Goal: Navigation & Orientation: Find specific page/section

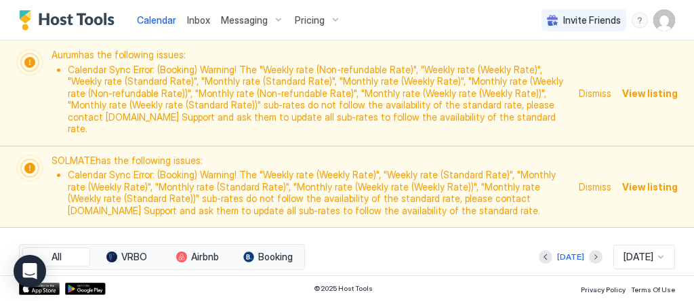
scroll to position [0, 753]
click at [438, 278] on div "7 Listings [DATE] [DATE] 11 Thu 12 Fri 13 Sat 14 Sun 15 Mon 16 Tue 17 Wed 18 Th…" at bounding box center [347, 278] width 656 height 1
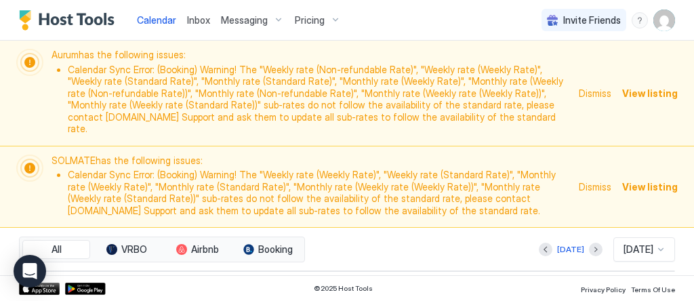
click at [168, 16] on span "Calendar" at bounding box center [156, 20] width 39 height 12
click at [243, 21] on span "Messaging" at bounding box center [244, 20] width 47 height 12
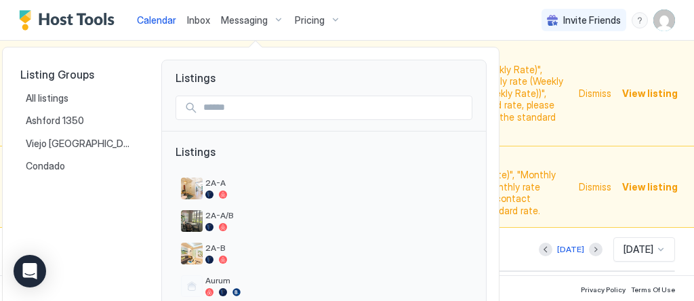
click at [150, 20] on div at bounding box center [347, 150] width 694 height 301
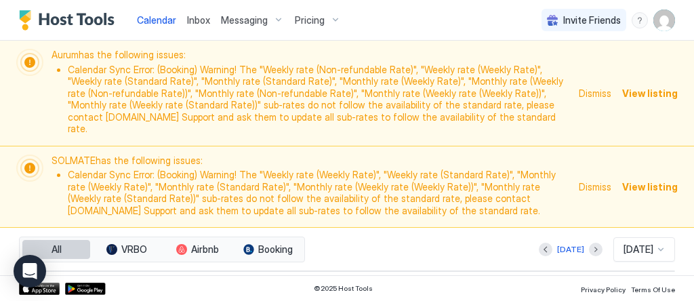
click at [77, 240] on button "All" at bounding box center [56, 249] width 68 height 19
click at [593, 87] on span "Dismiss" at bounding box center [595, 93] width 33 height 14
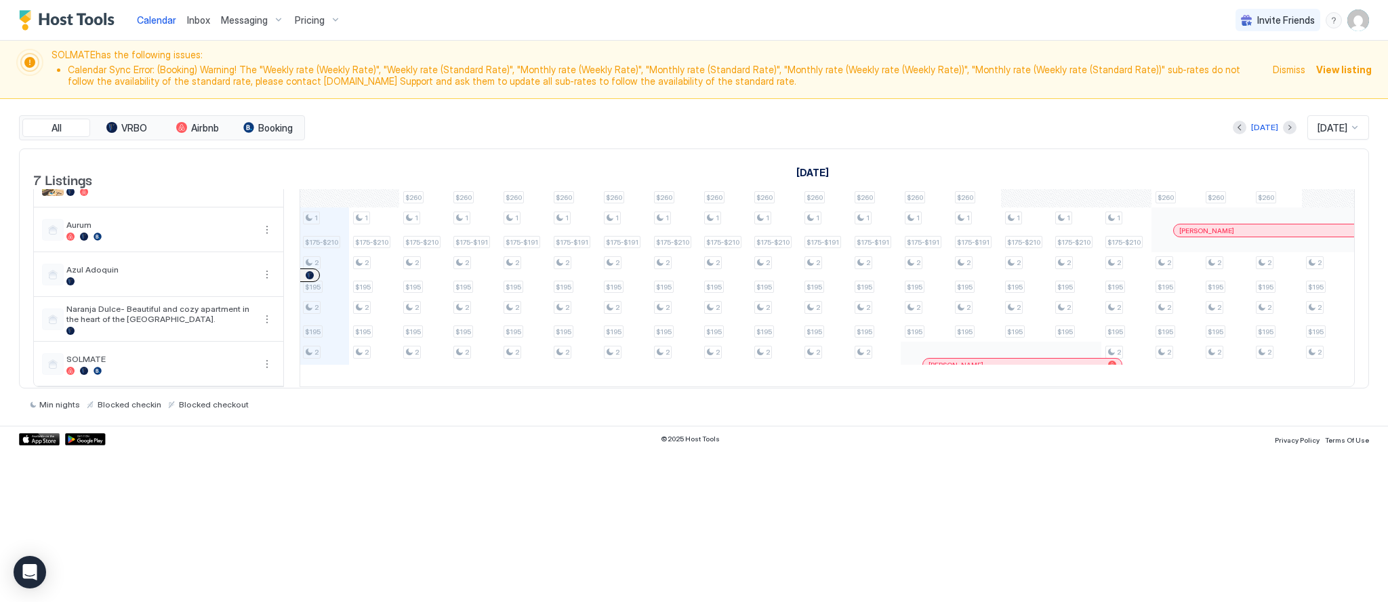
scroll to position [0, 0]
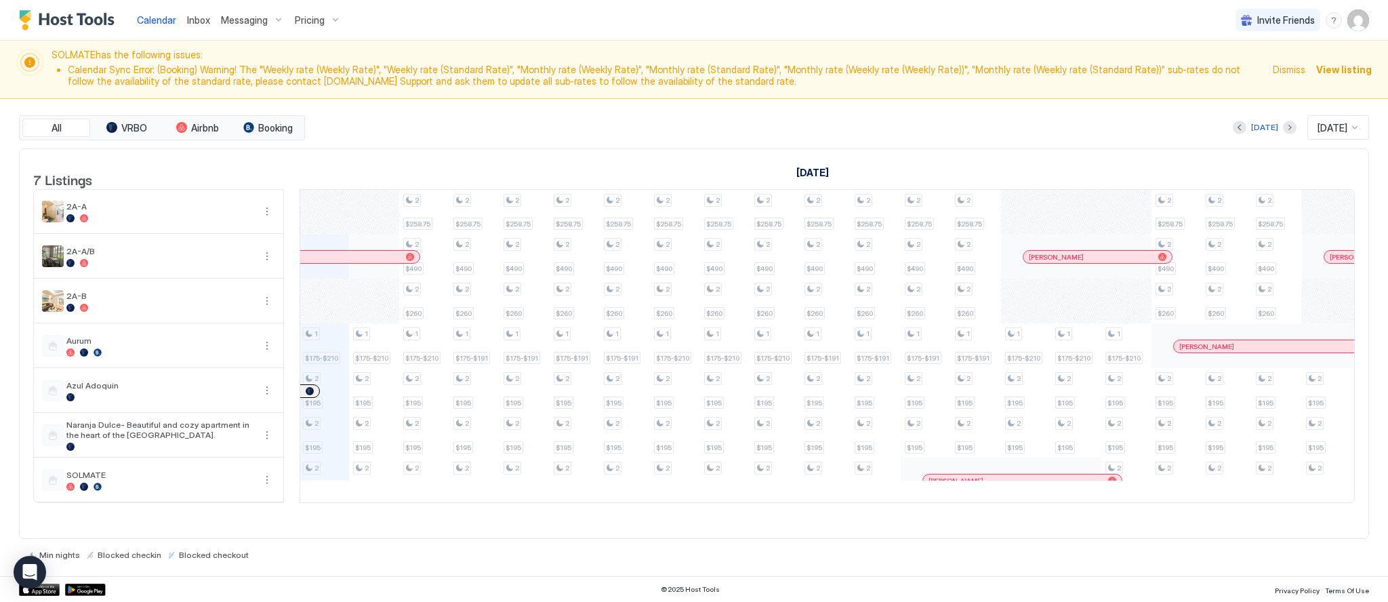
click at [693, 130] on div at bounding box center [1354, 127] width 11 height 11
click at [693, 128] on button "Next month" at bounding box center [1290, 128] width 14 height 14
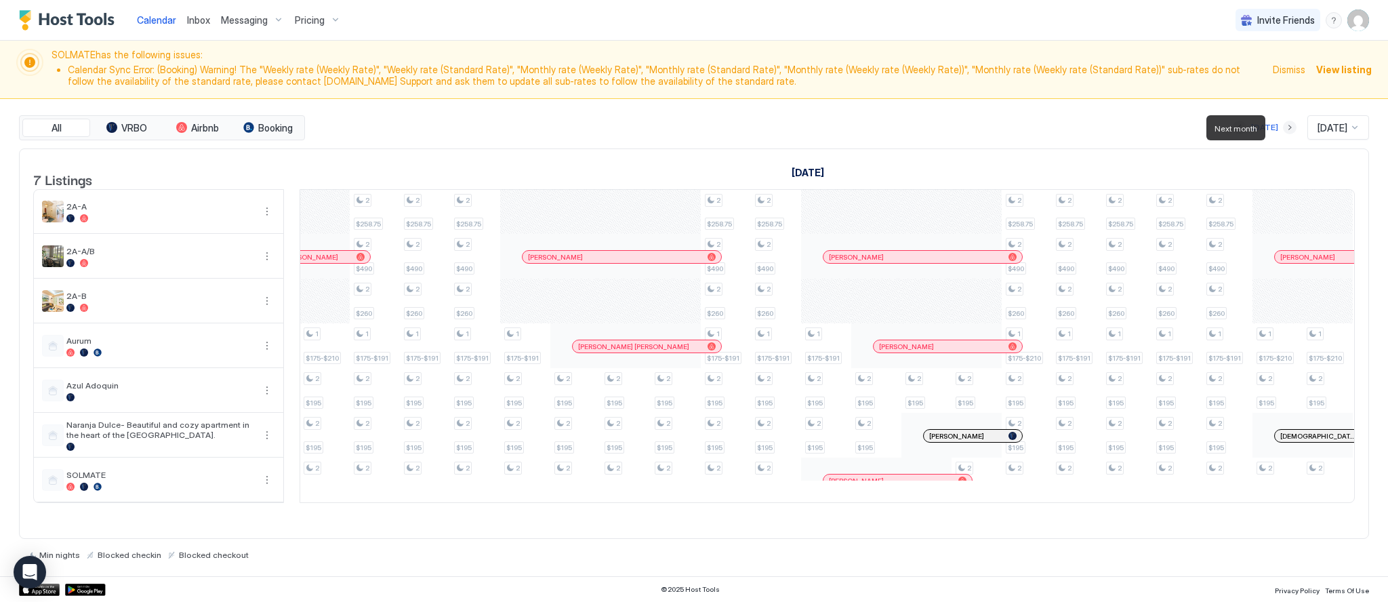
scroll to position [0, 753]
click at [693, 128] on button "Next month" at bounding box center [1290, 128] width 14 height 14
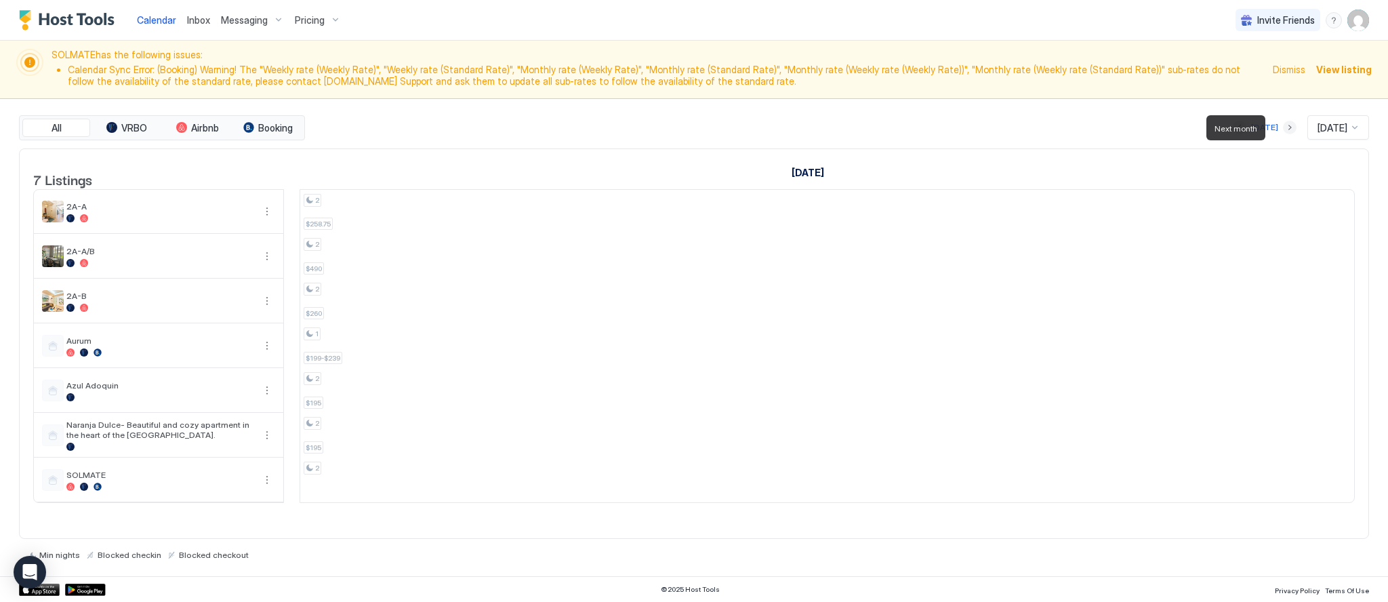
click at [693, 128] on button "Next month" at bounding box center [1290, 128] width 14 height 14
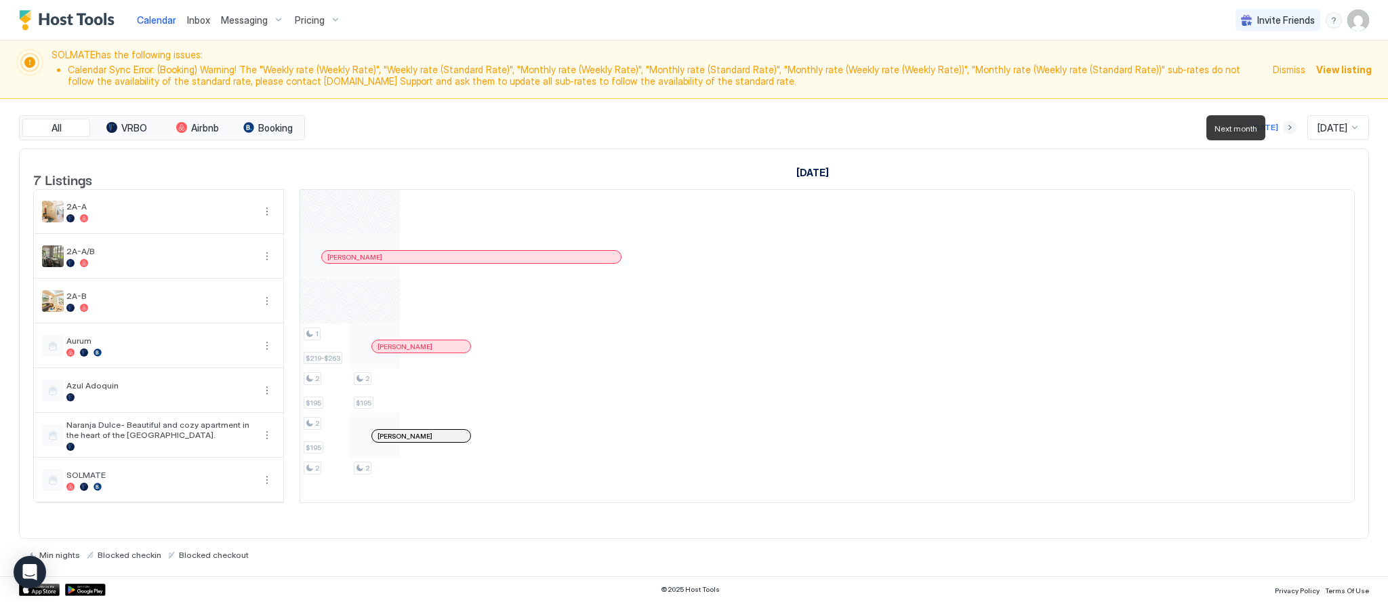
click at [693, 128] on button "Next month" at bounding box center [1290, 128] width 14 height 14
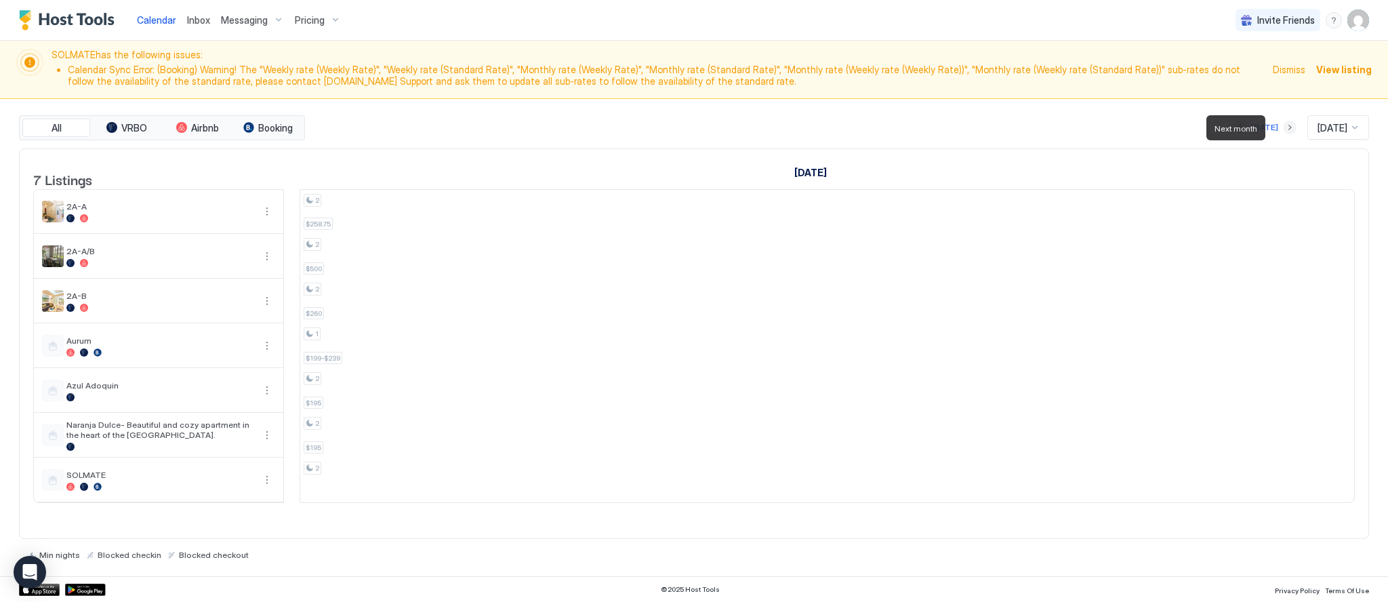
click at [693, 128] on button "Next month" at bounding box center [1290, 128] width 14 height 14
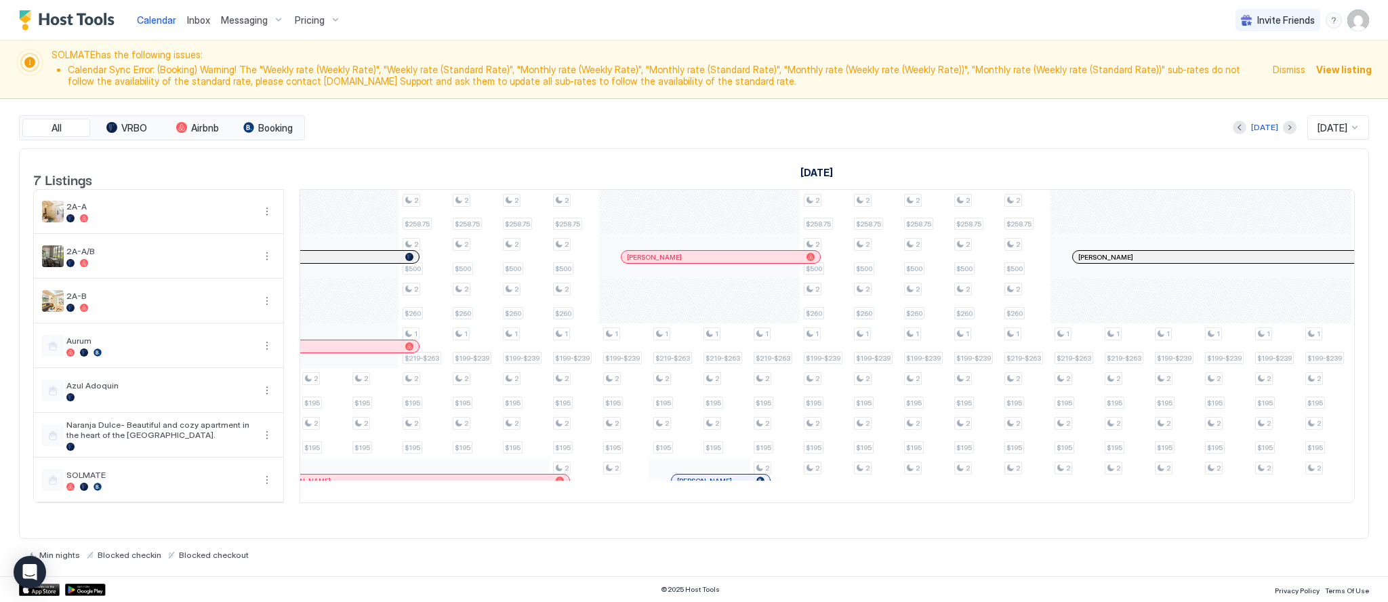
scroll to position [0, 945]
